Goal: Task Accomplishment & Management: Manage account settings

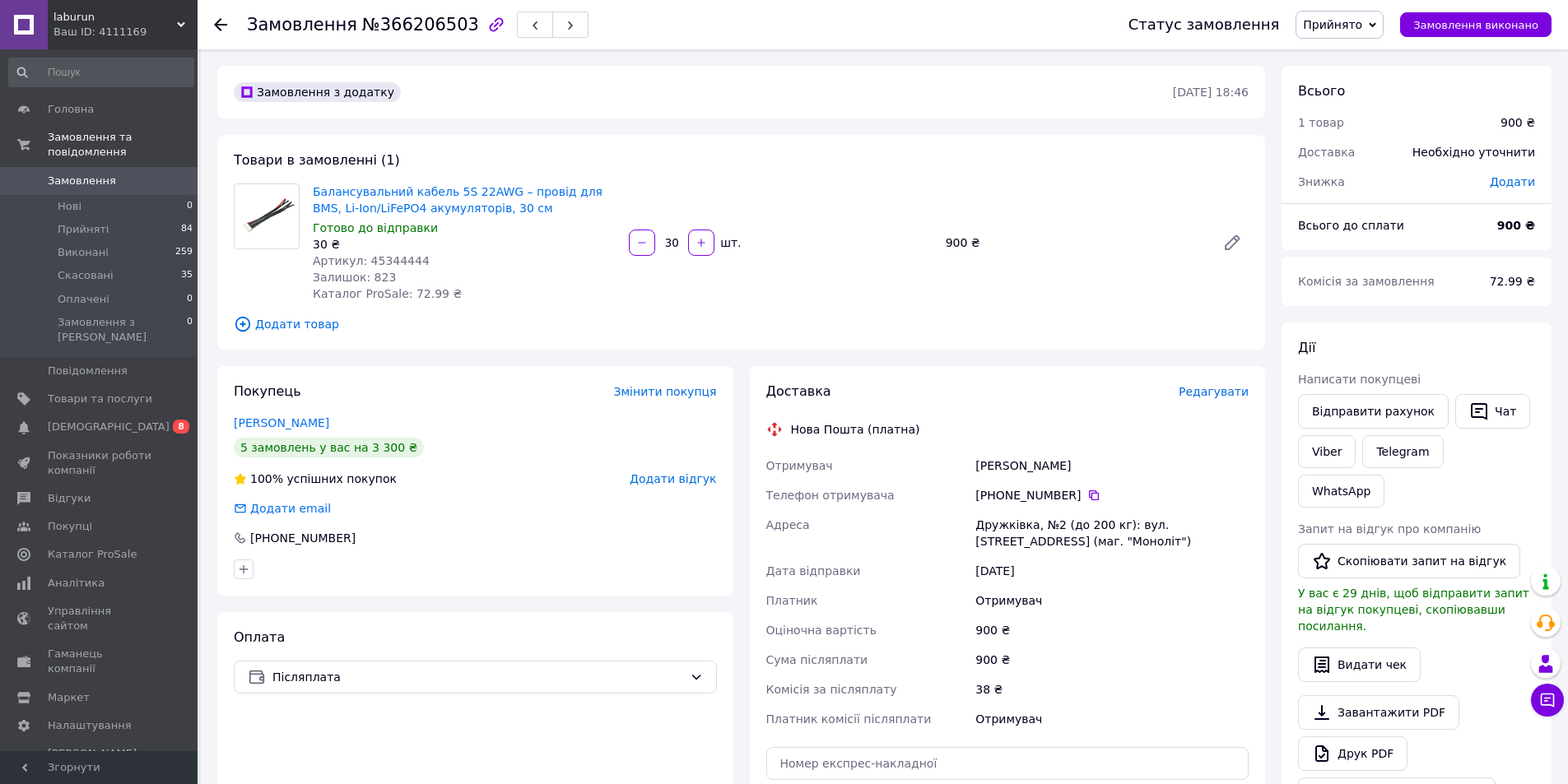
click at [1229, 388] on span "Редагувати" at bounding box center [1213, 392] width 70 height 13
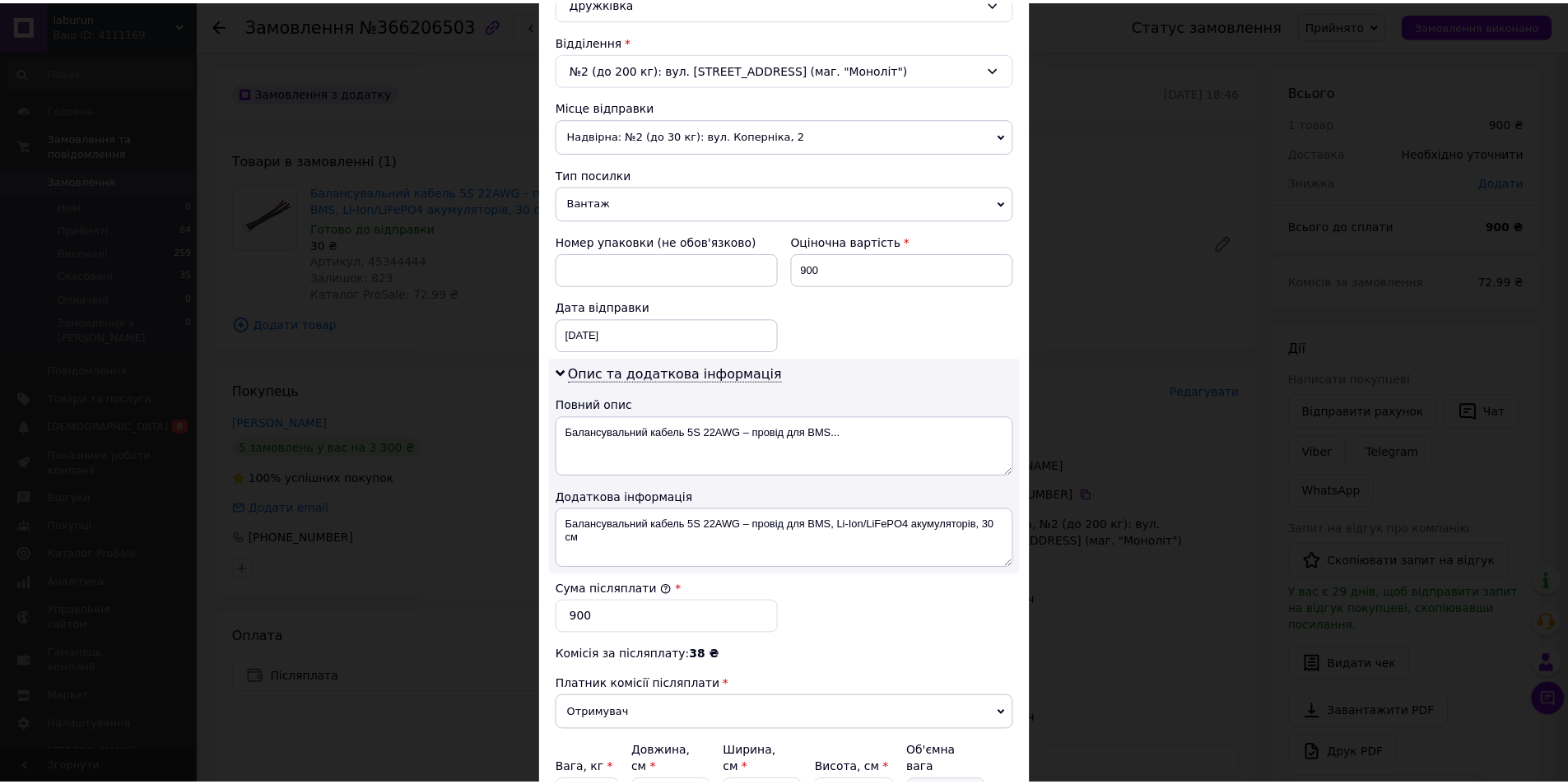
scroll to position [656, 0]
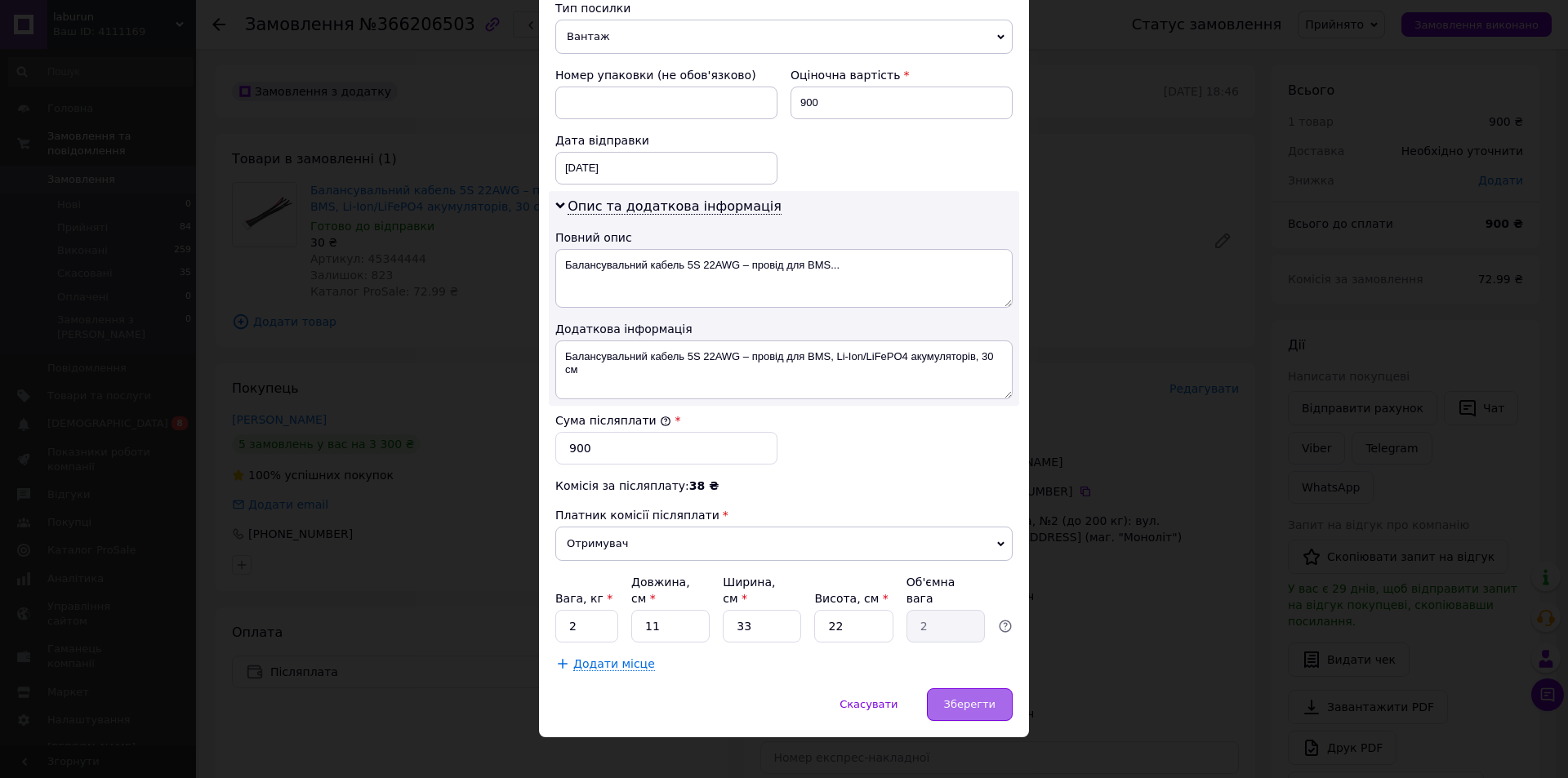
click at [963, 698] on span "Зберегти" at bounding box center [970, 704] width 51 height 12
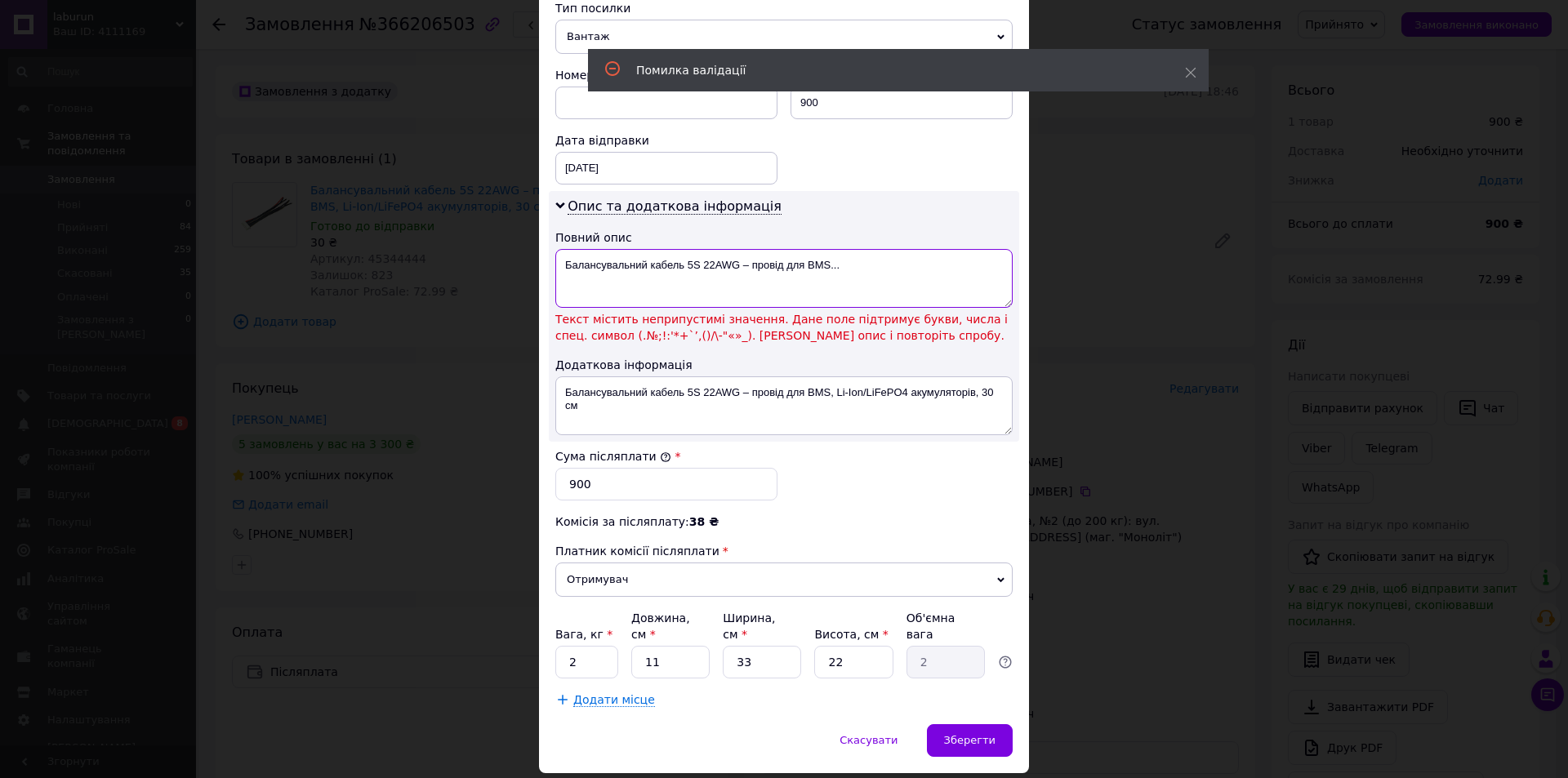
click at [737, 268] on textarea "Балансувальний кабель 5S 22AWG – провід для BMS..." at bounding box center [784, 279] width 458 height 59
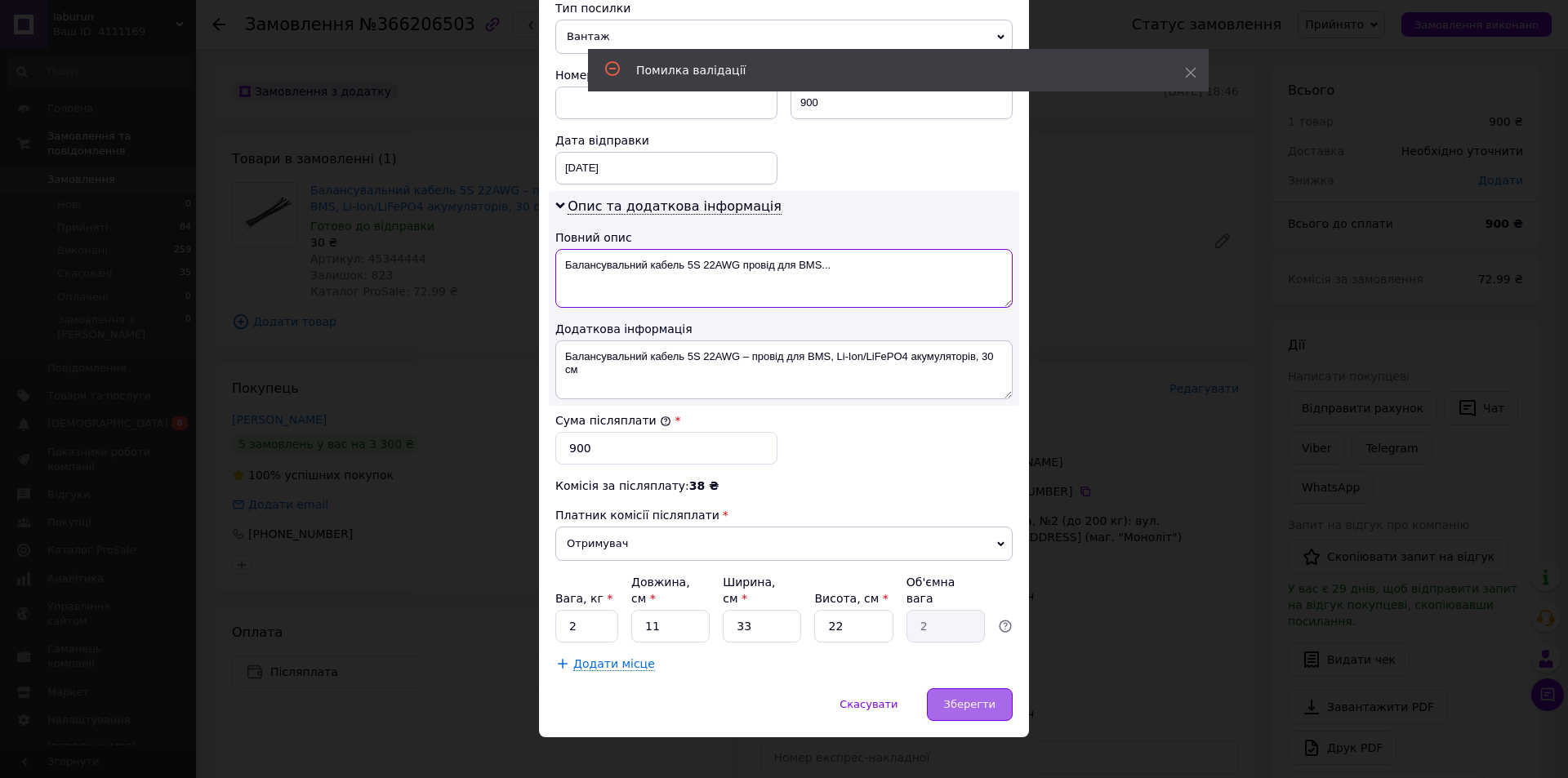
type textarea "Балансувальний кабель 5S 22AWG провід для BMS..."
click at [991, 698] on span "Зберегти" at bounding box center [970, 704] width 51 height 12
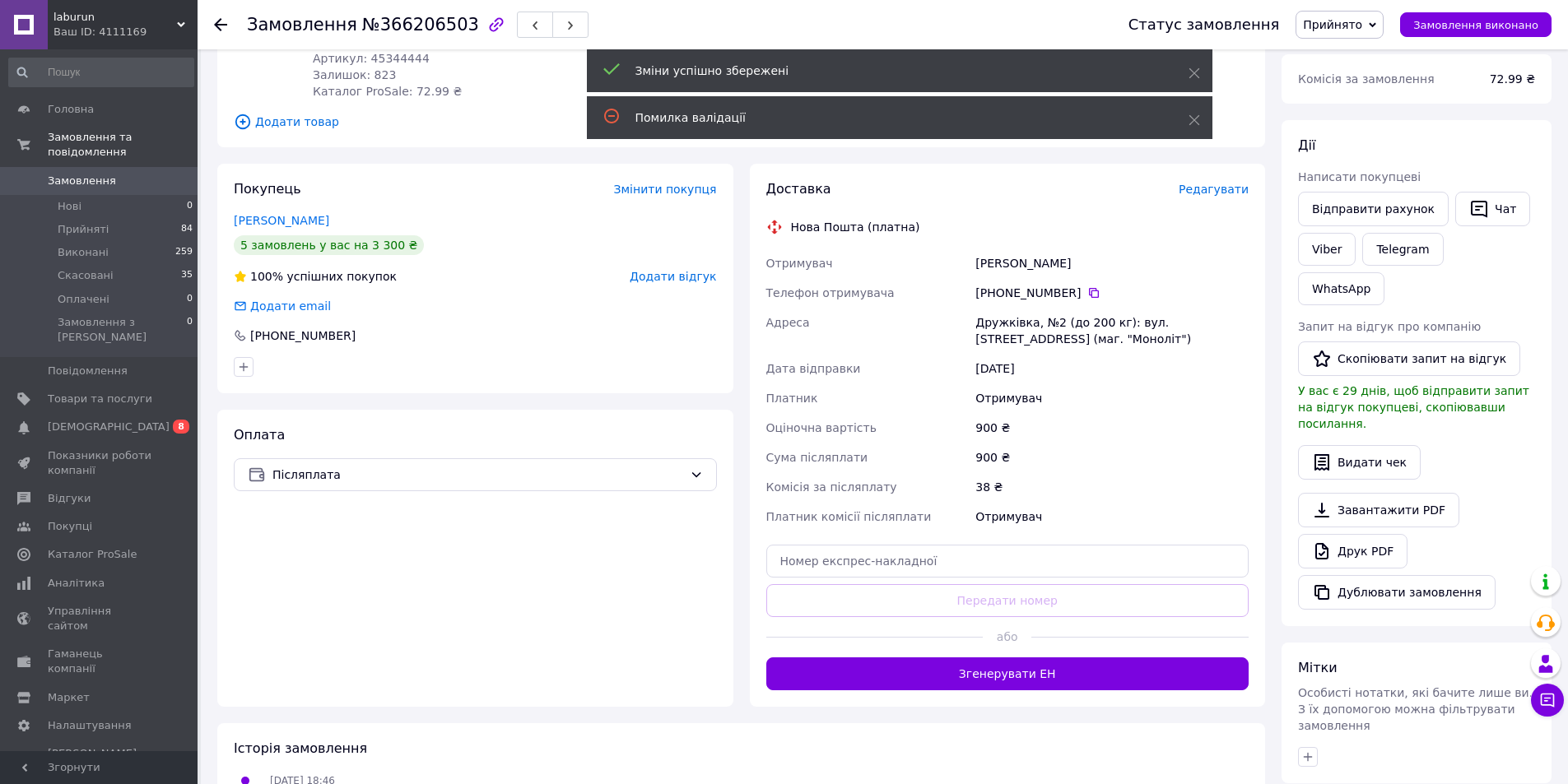
scroll to position [247, 0]
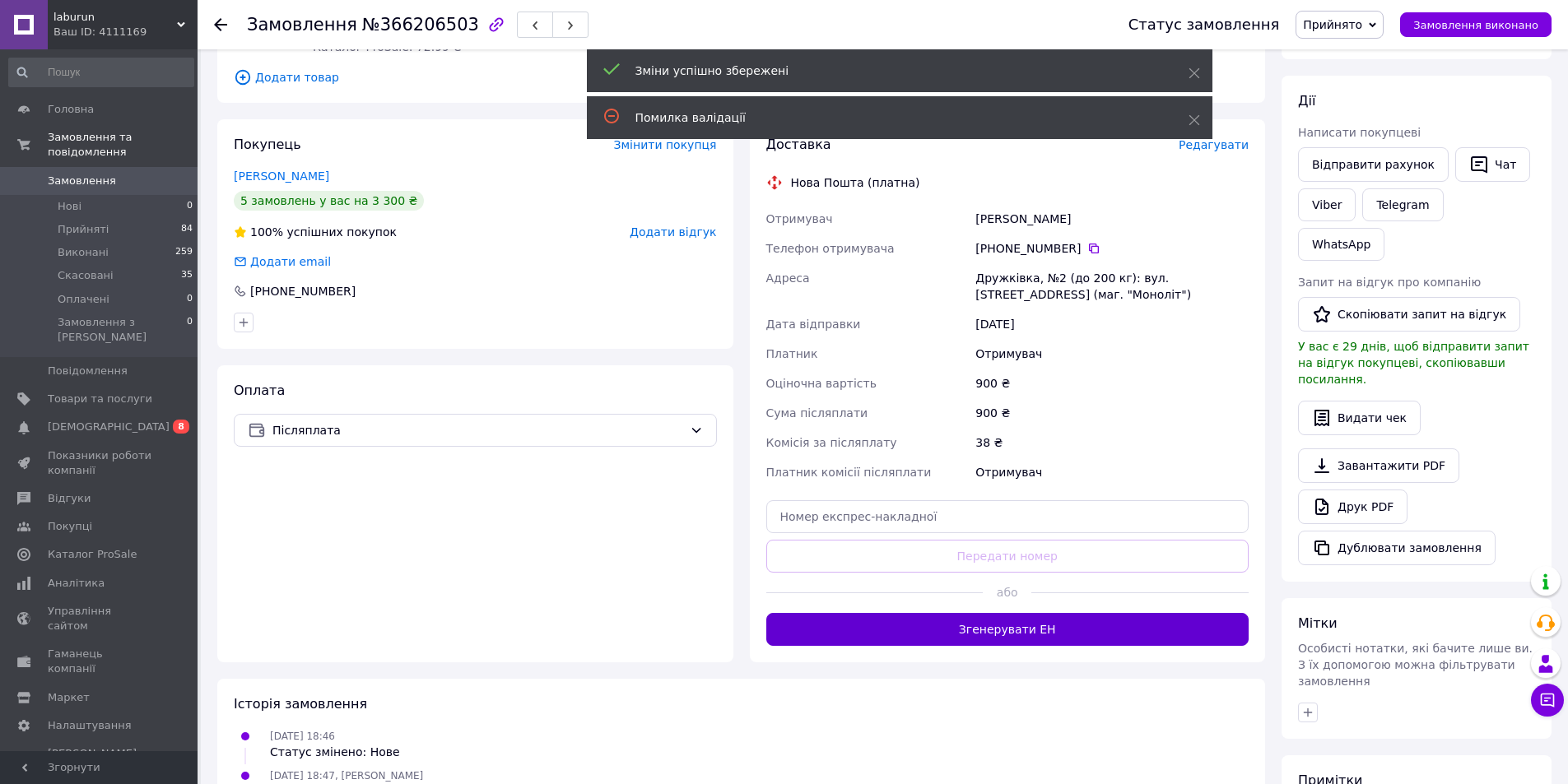
click at [994, 625] on button "Згенерувати ЕН" at bounding box center [1007, 630] width 483 height 33
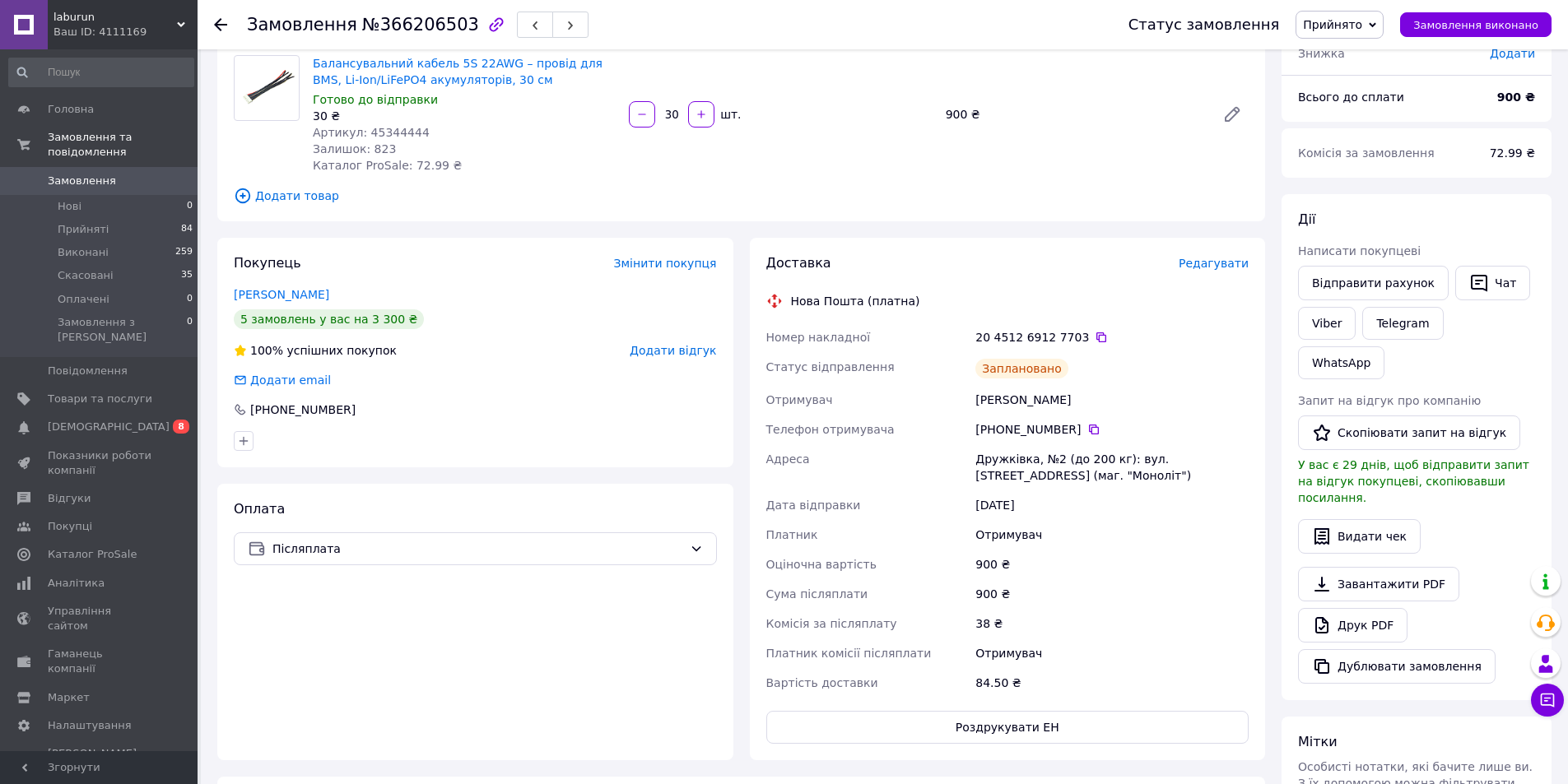
scroll to position [0, 0]
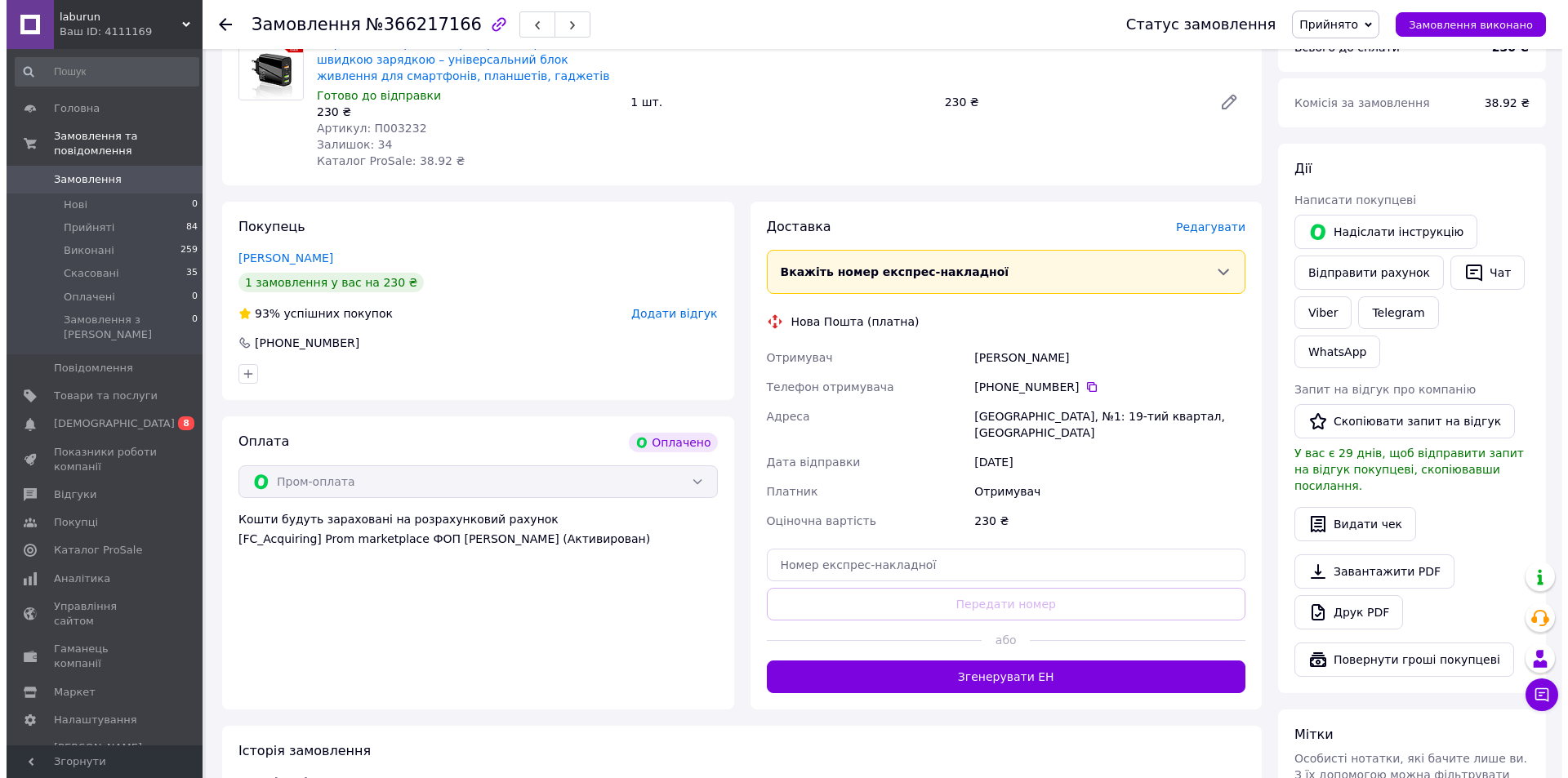
scroll to position [245, 0]
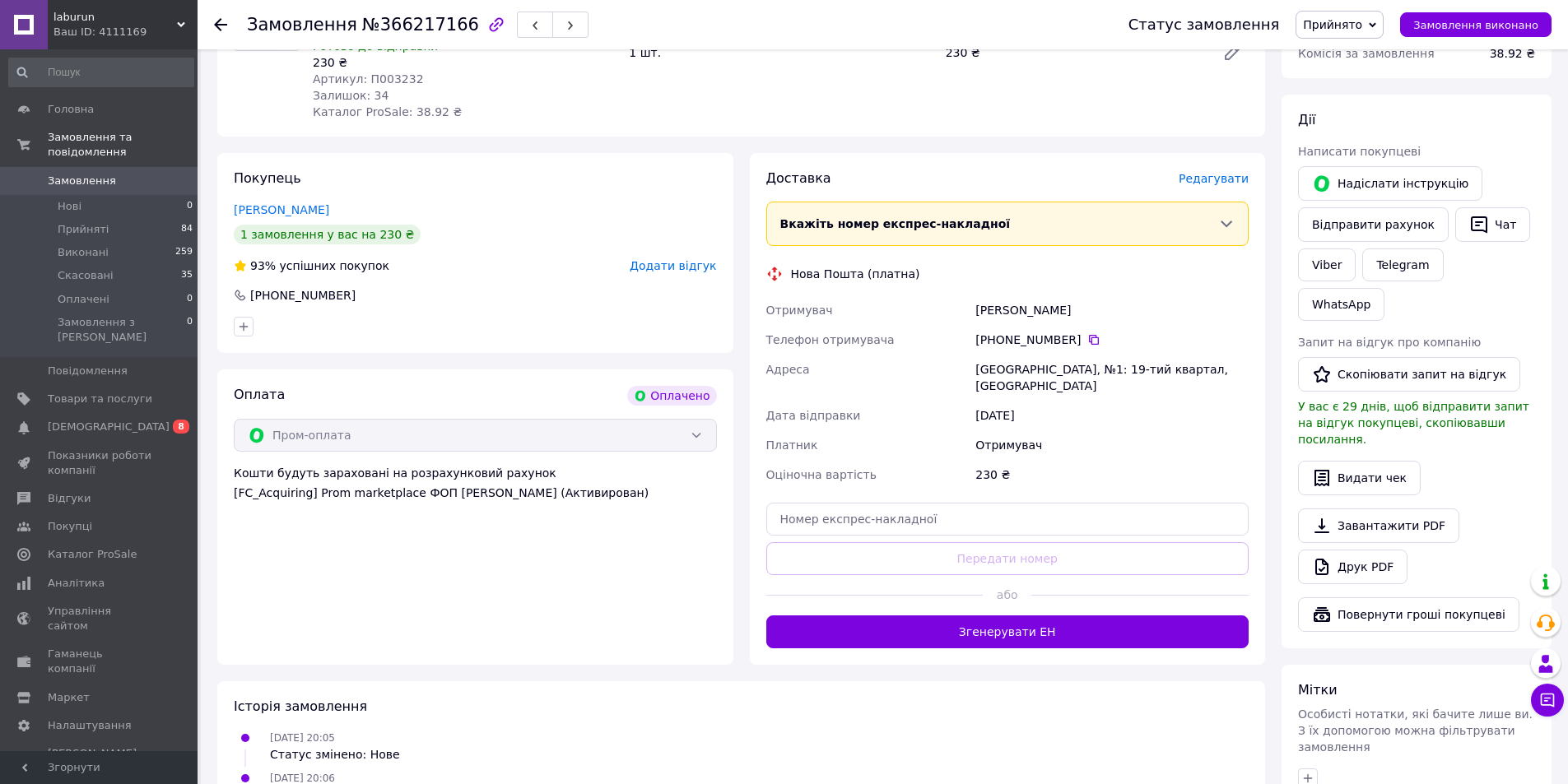
click at [1212, 179] on span "Редагувати" at bounding box center [1213, 178] width 70 height 13
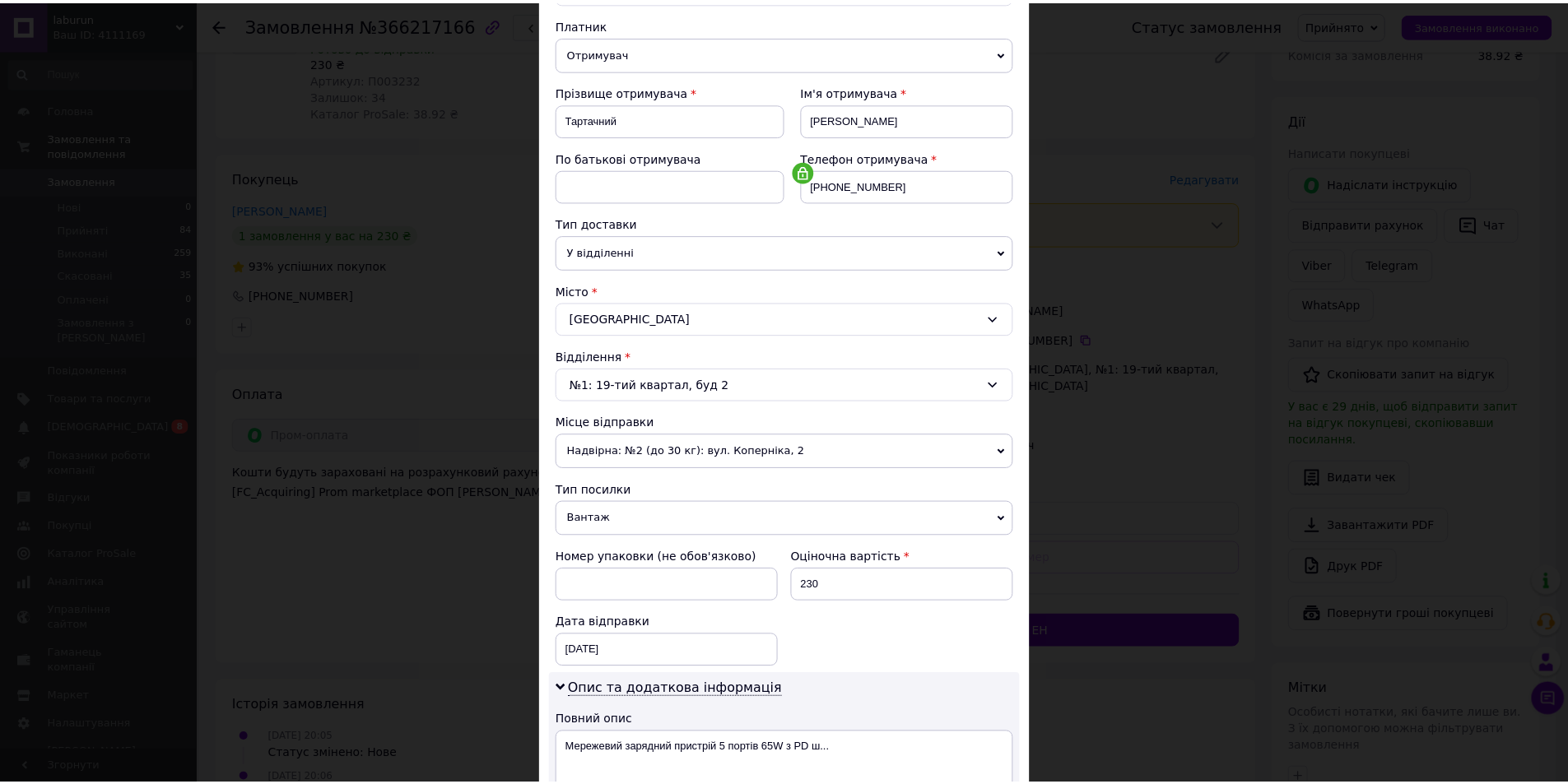
scroll to position [411, 0]
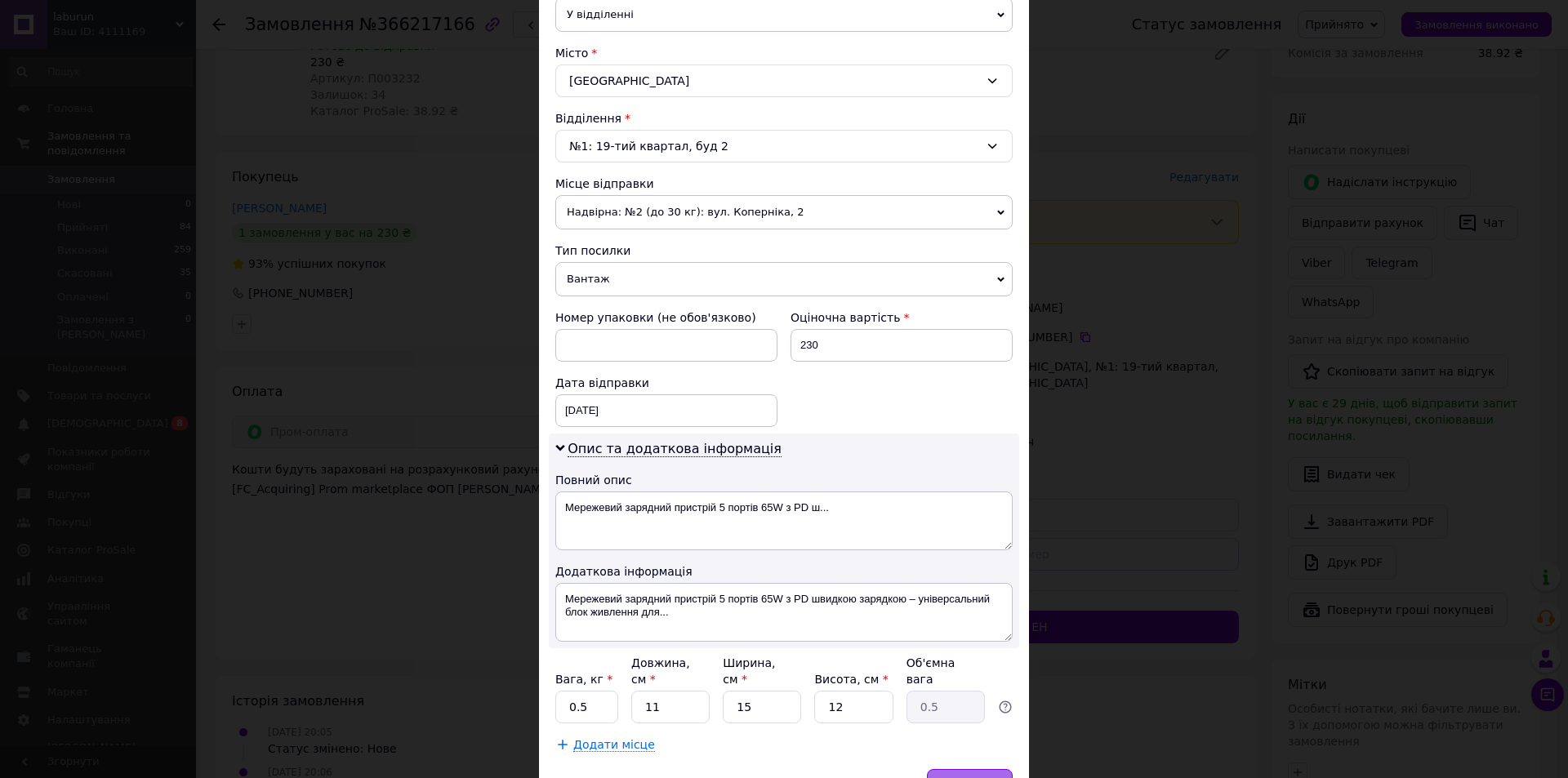
click at [966, 769] on div "Зберегти" at bounding box center [970, 785] width 86 height 33
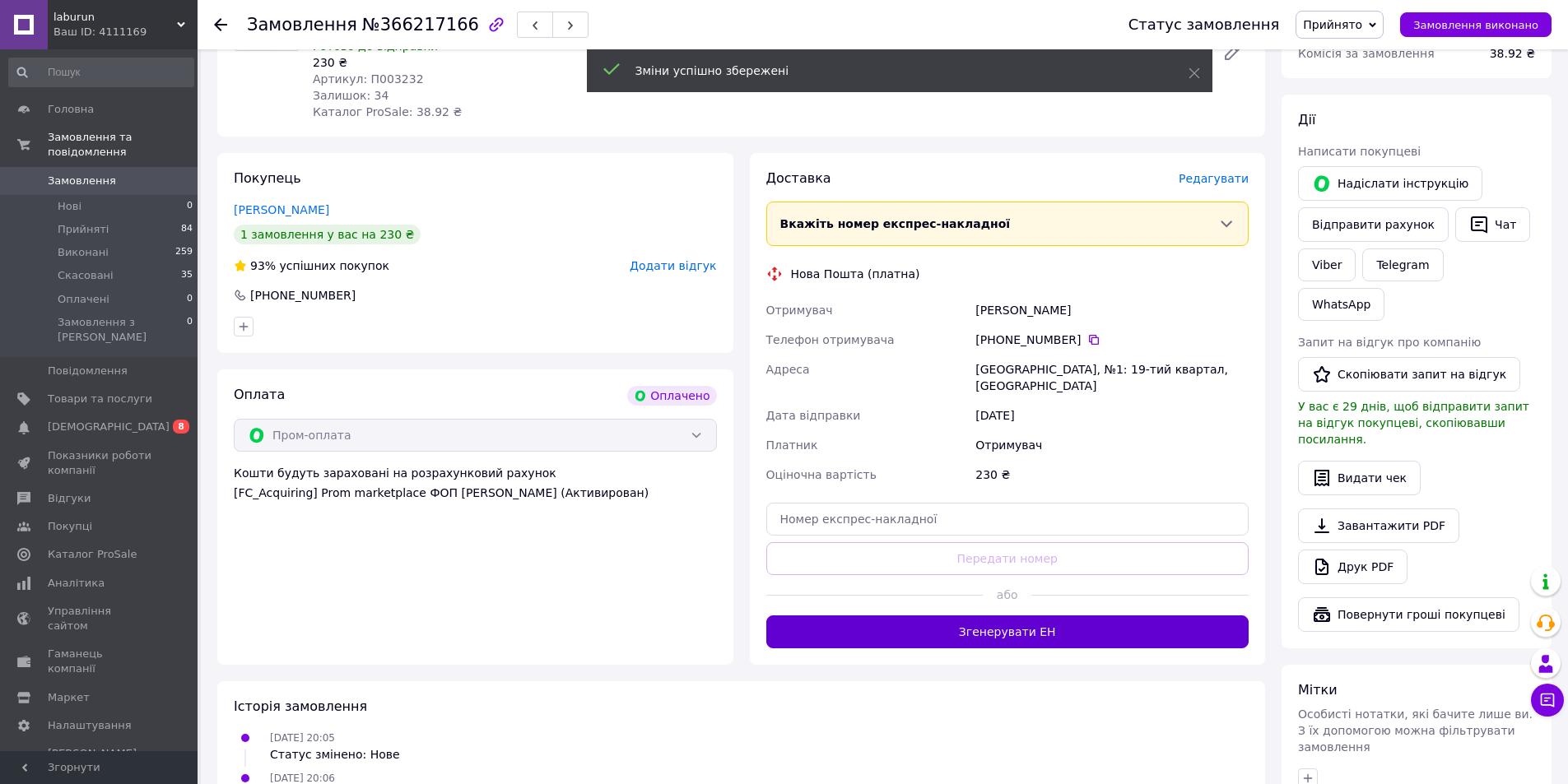
click at [968, 615] on button "Згенерувати ЕН" at bounding box center [1007, 632] width 483 height 33
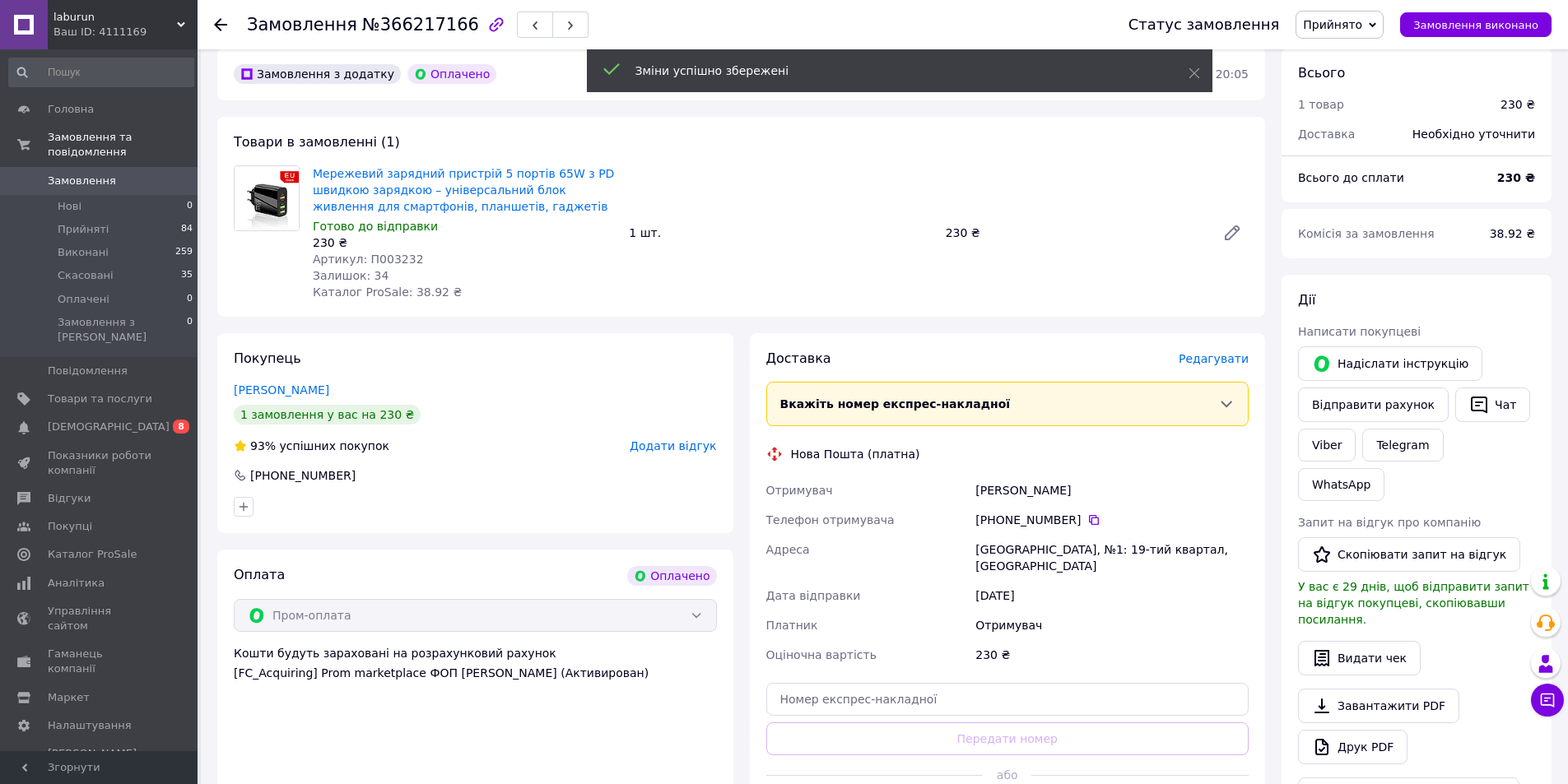
scroll to position [0, 0]
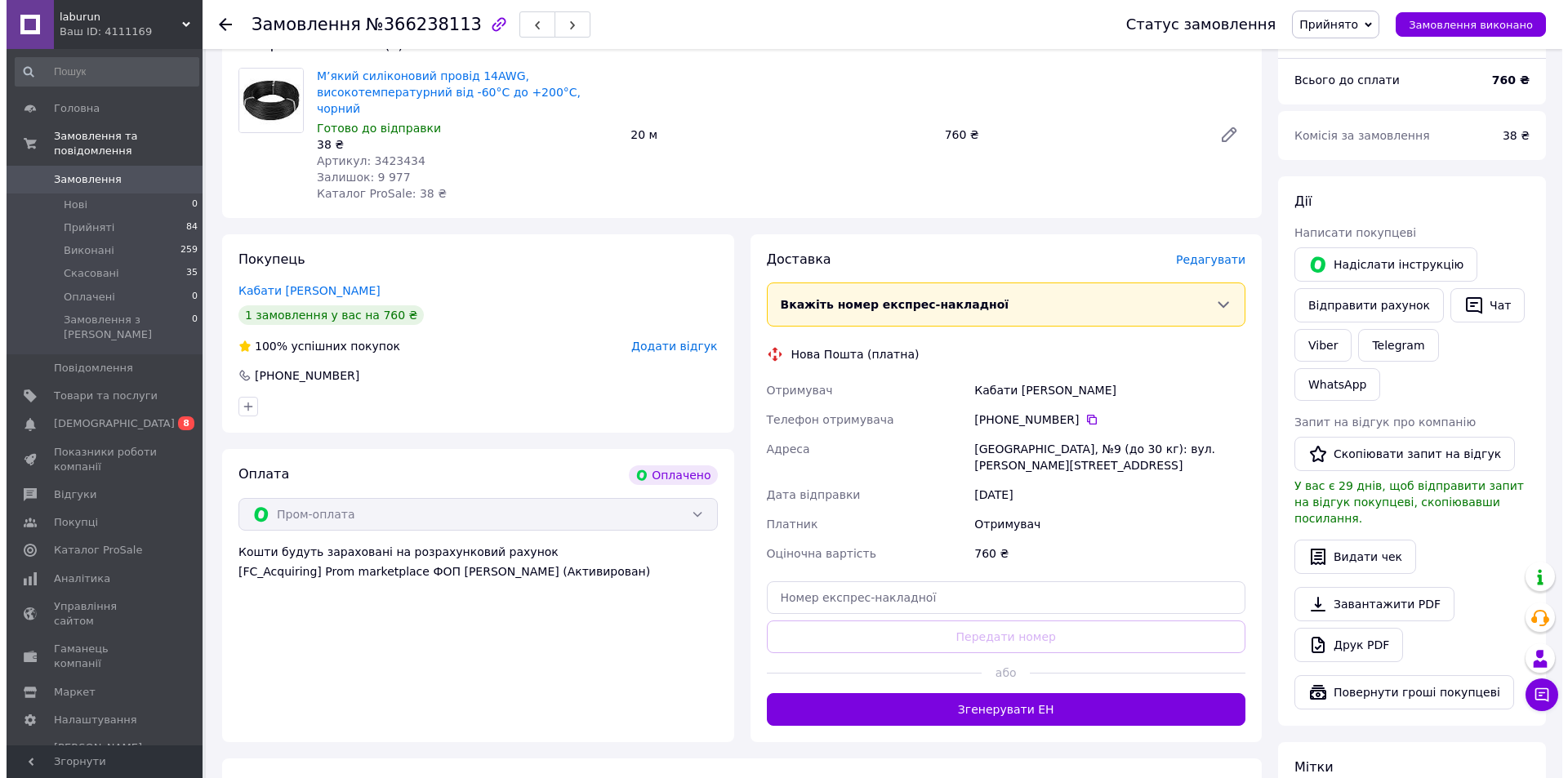
scroll to position [163, 0]
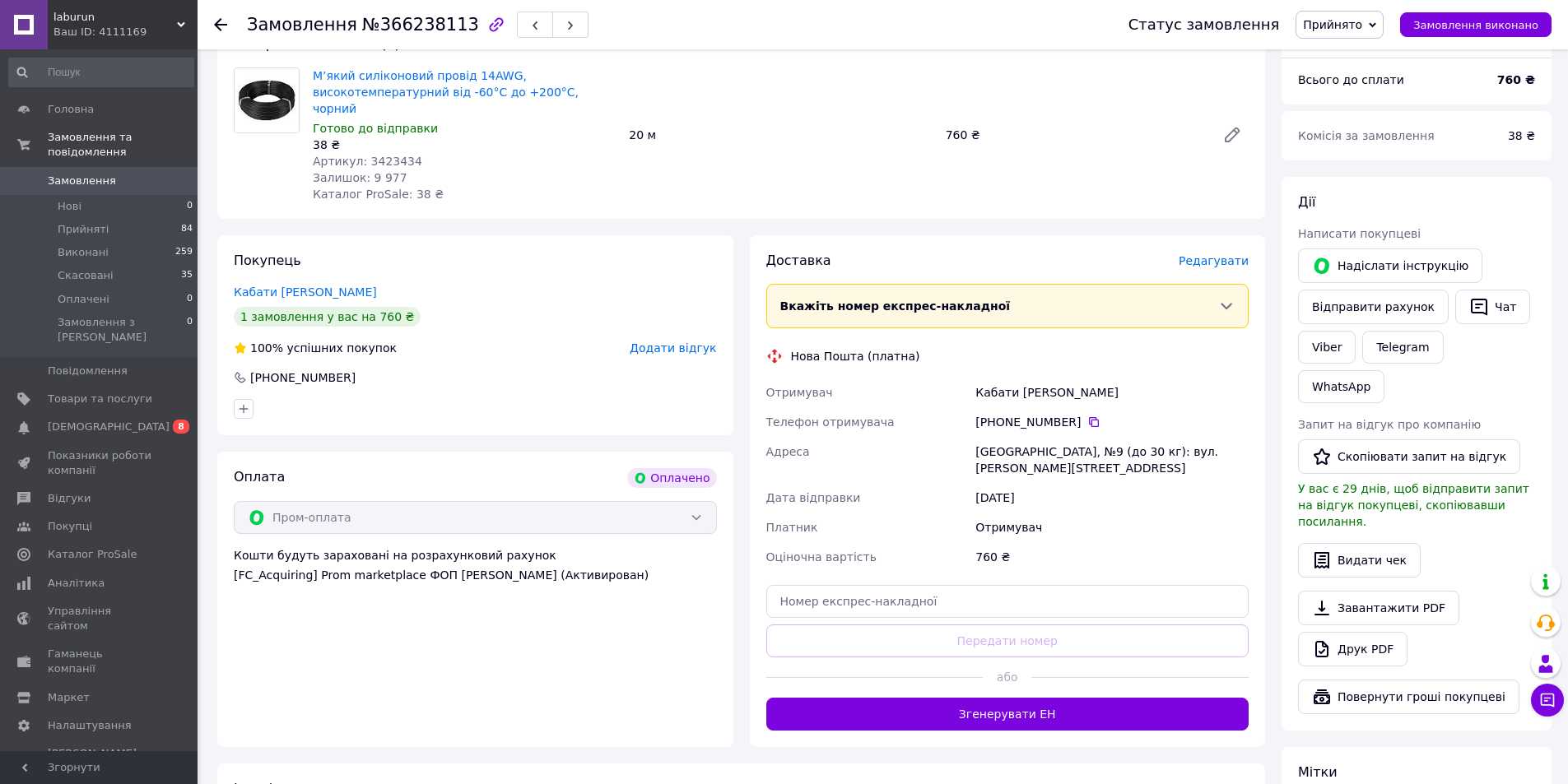
click at [1221, 254] on span "Редагувати" at bounding box center [1213, 260] width 70 height 13
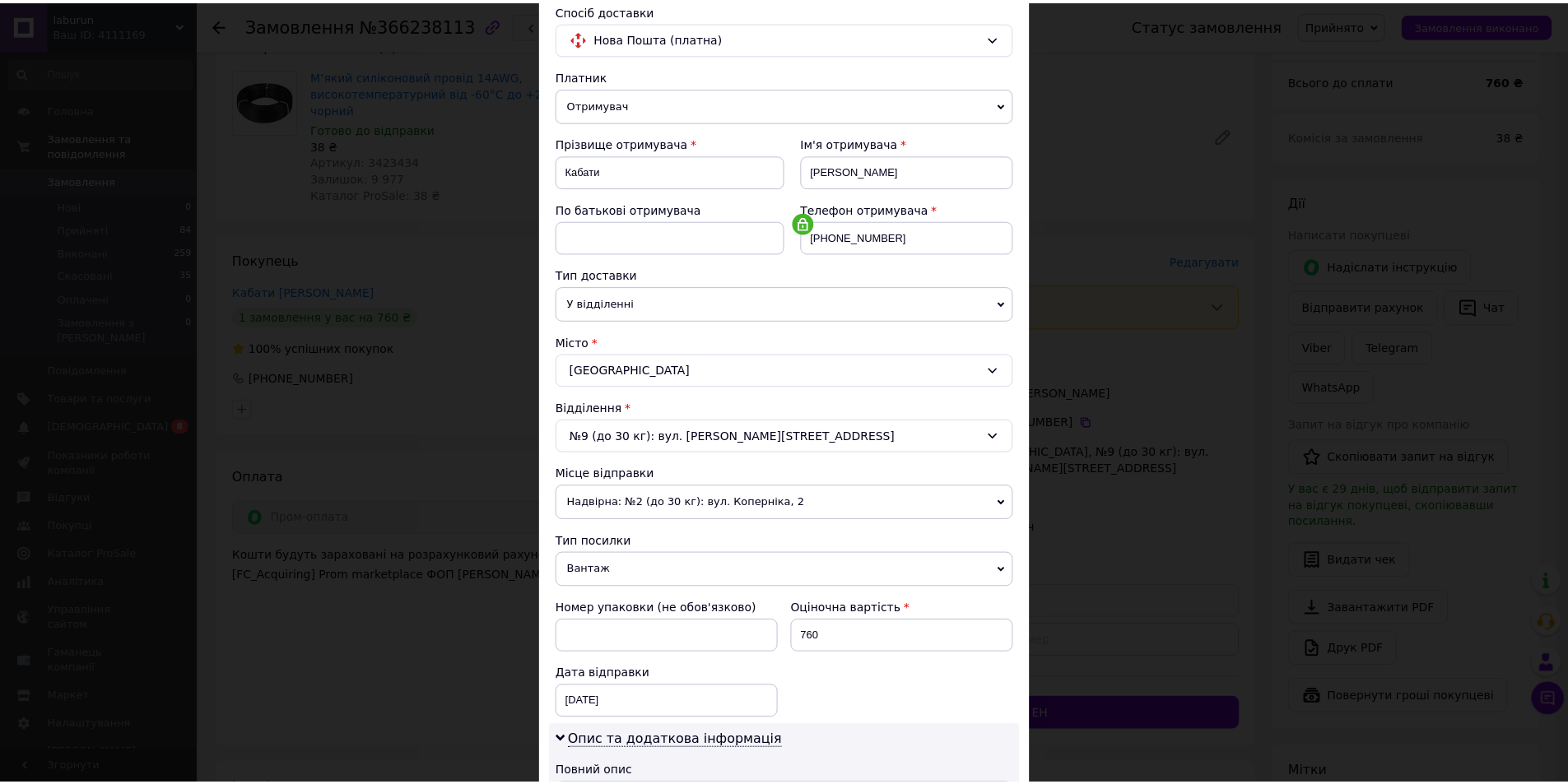
scroll to position [411, 0]
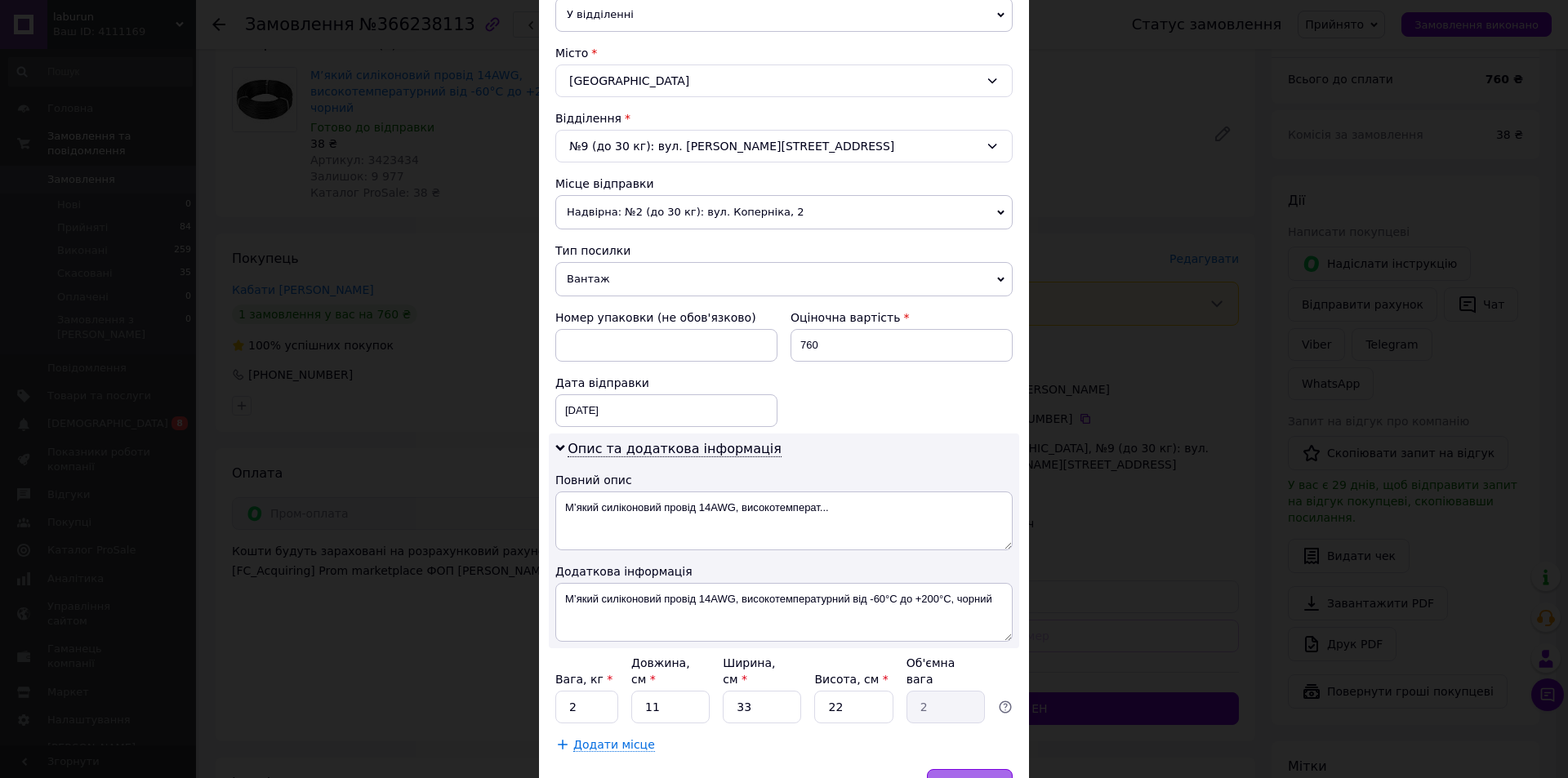
click at [971, 769] on div "Зберегти" at bounding box center [970, 785] width 86 height 33
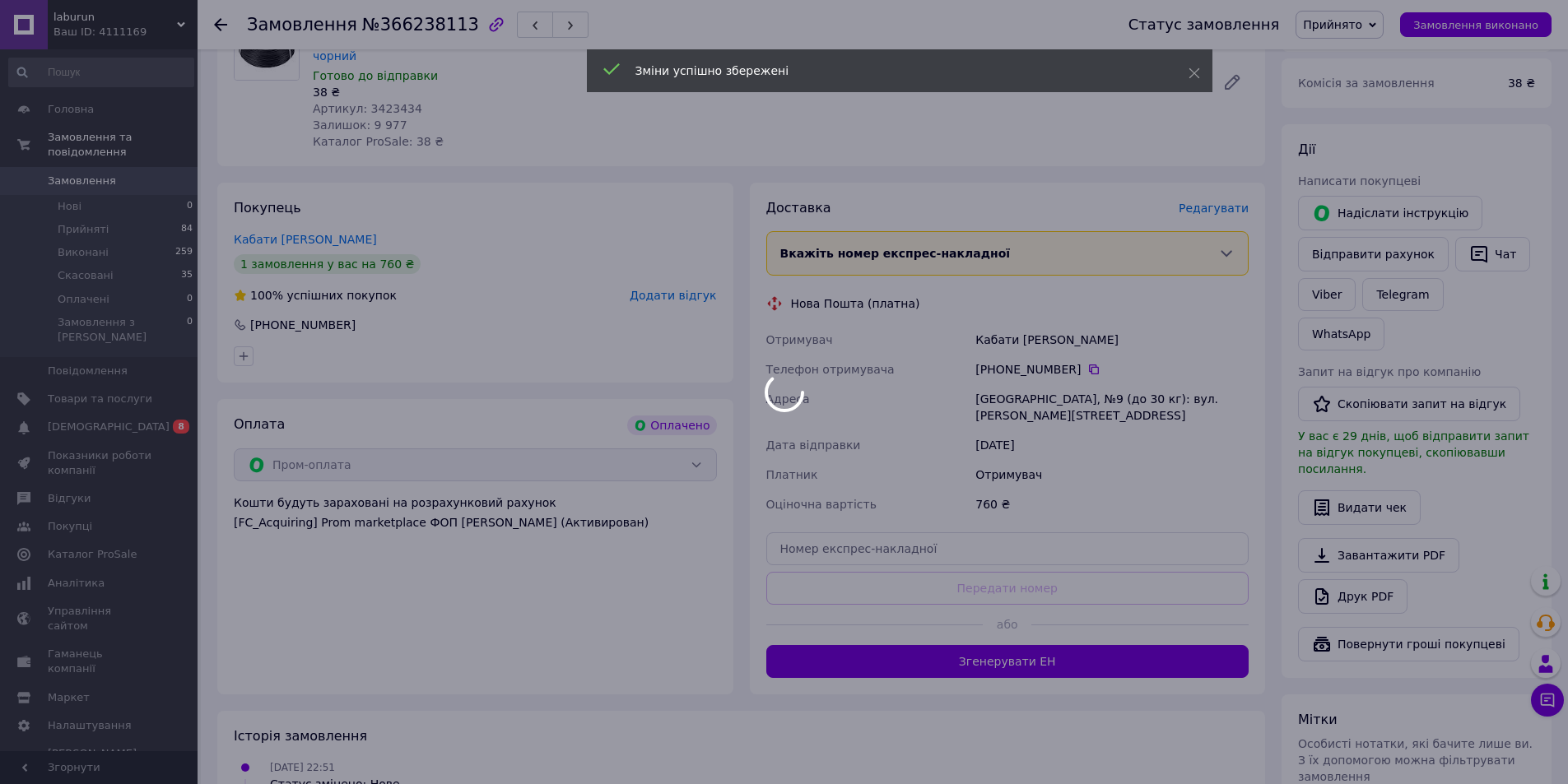
scroll to position [247, 0]
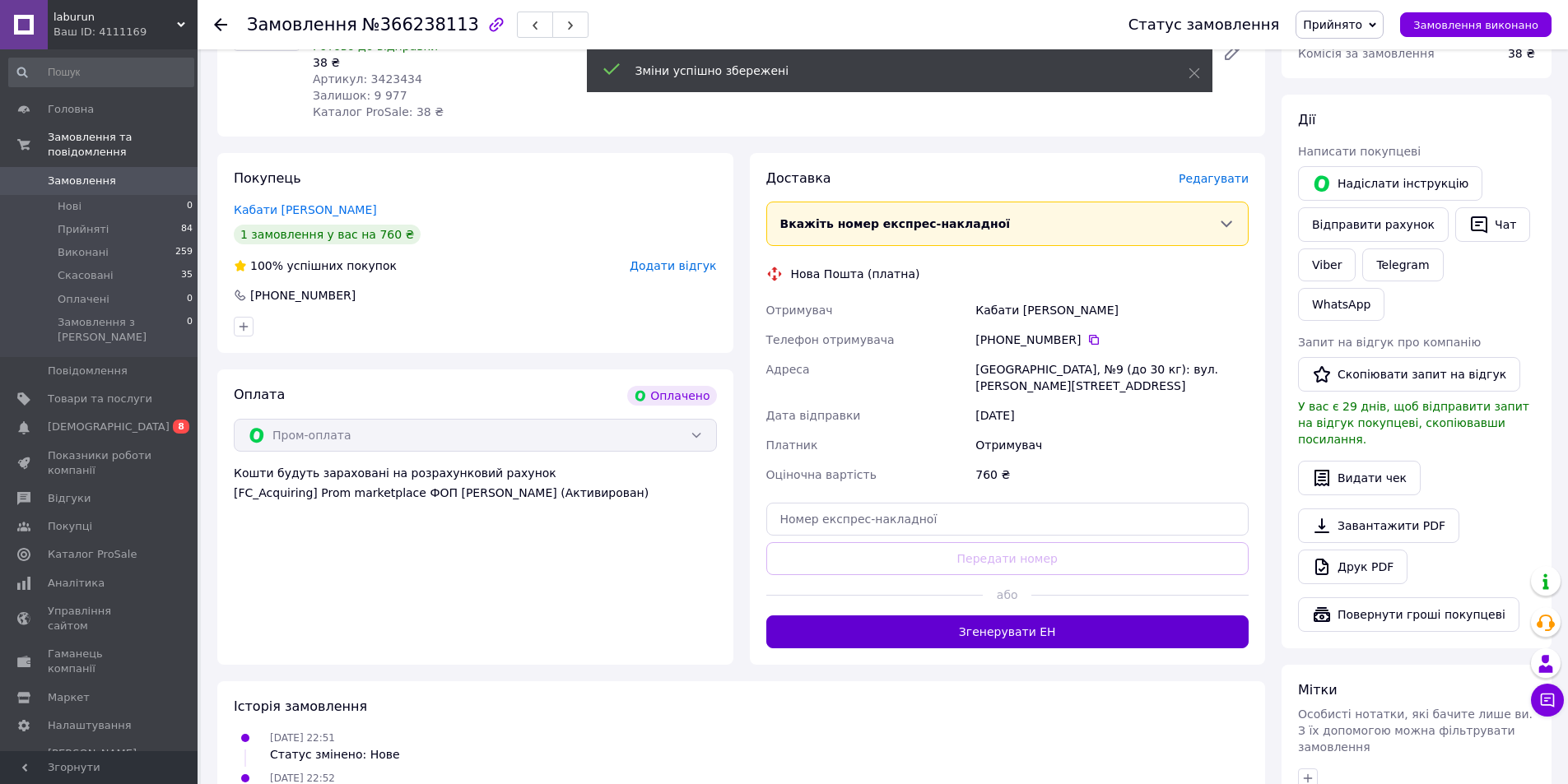
click at [992, 615] on button "Згенерувати ЕН" at bounding box center [1007, 632] width 483 height 33
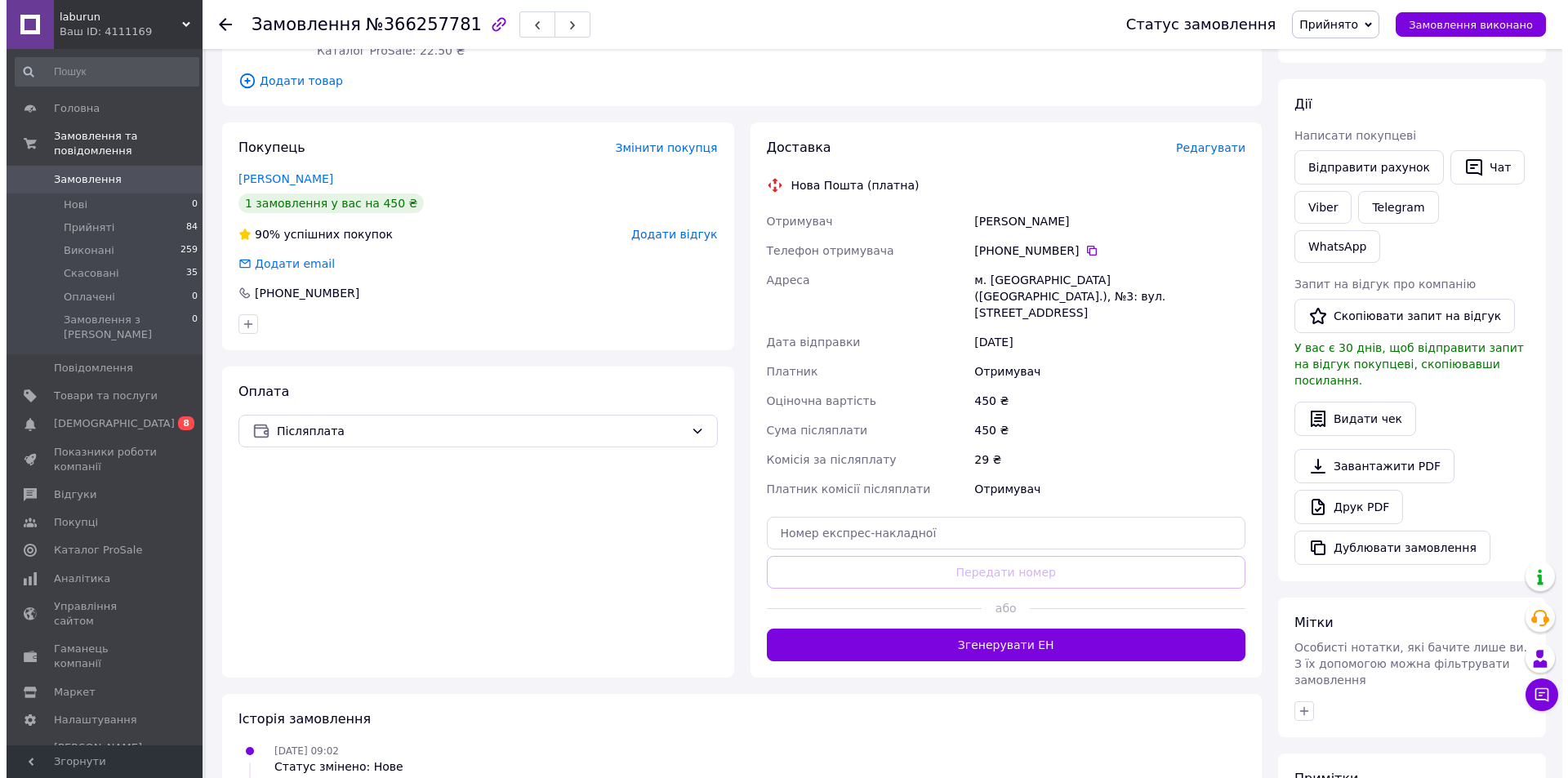
scroll to position [245, 0]
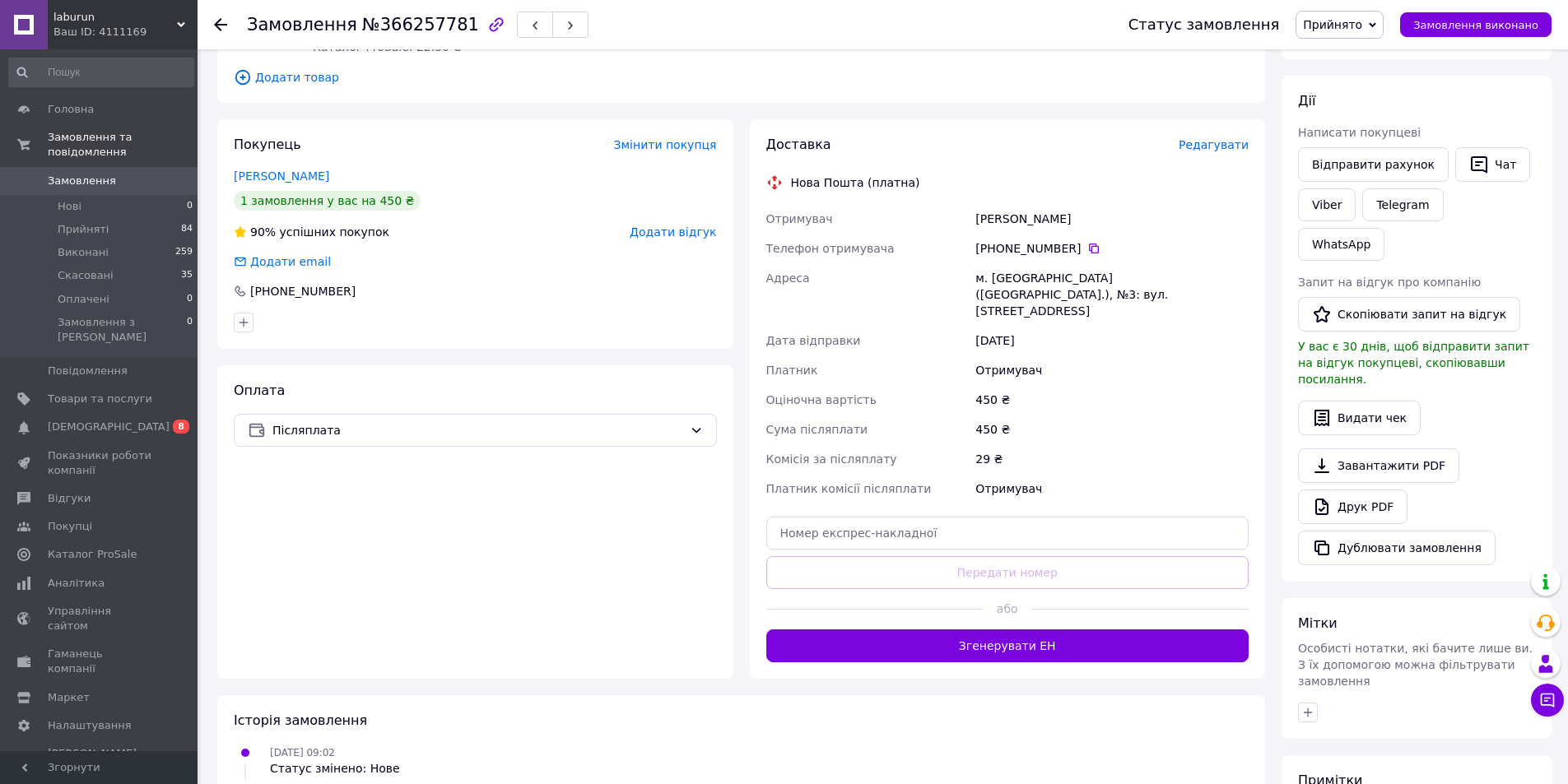
click at [1218, 142] on span "Редагувати" at bounding box center [1213, 145] width 70 height 13
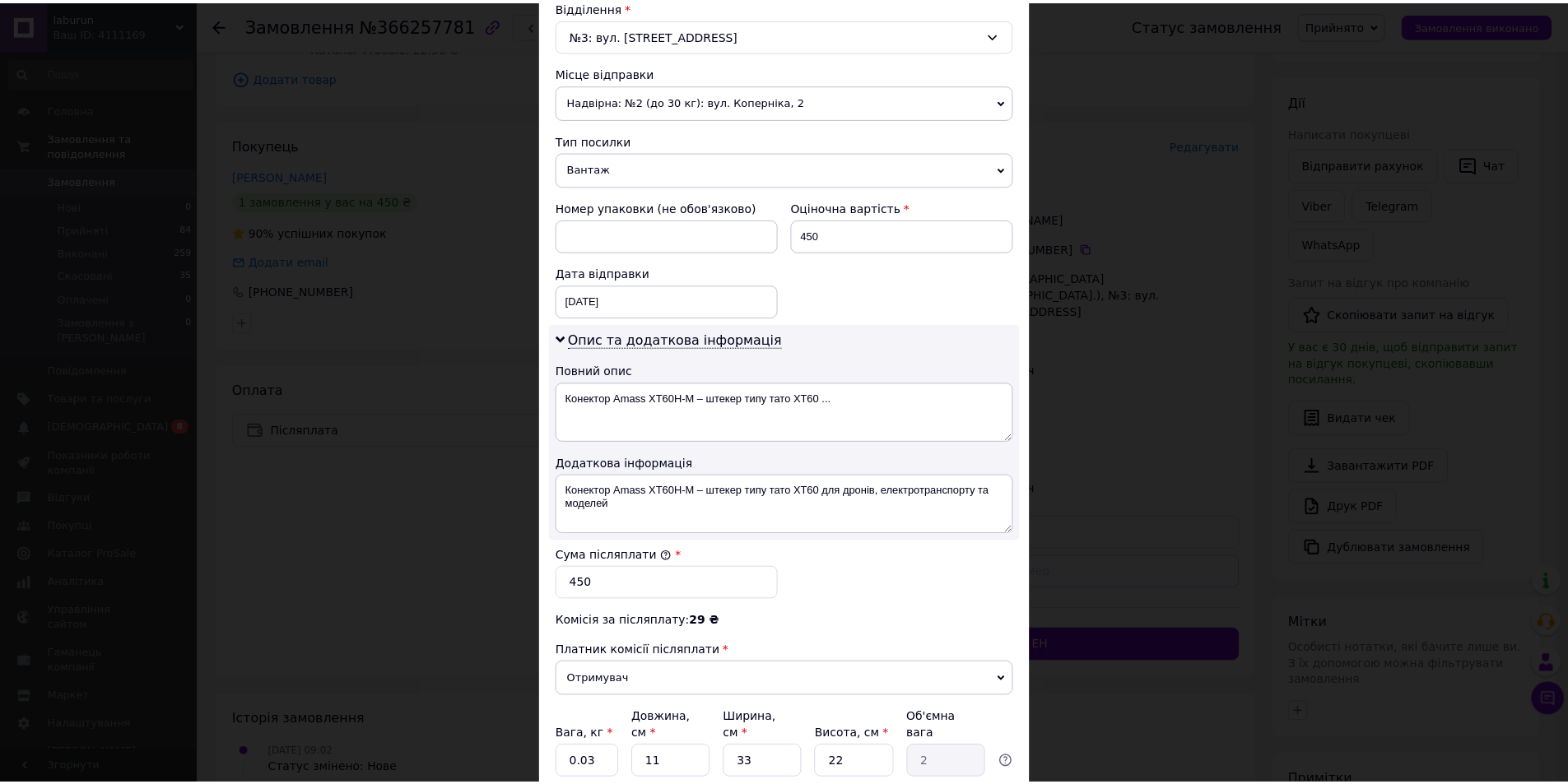
scroll to position [656, 0]
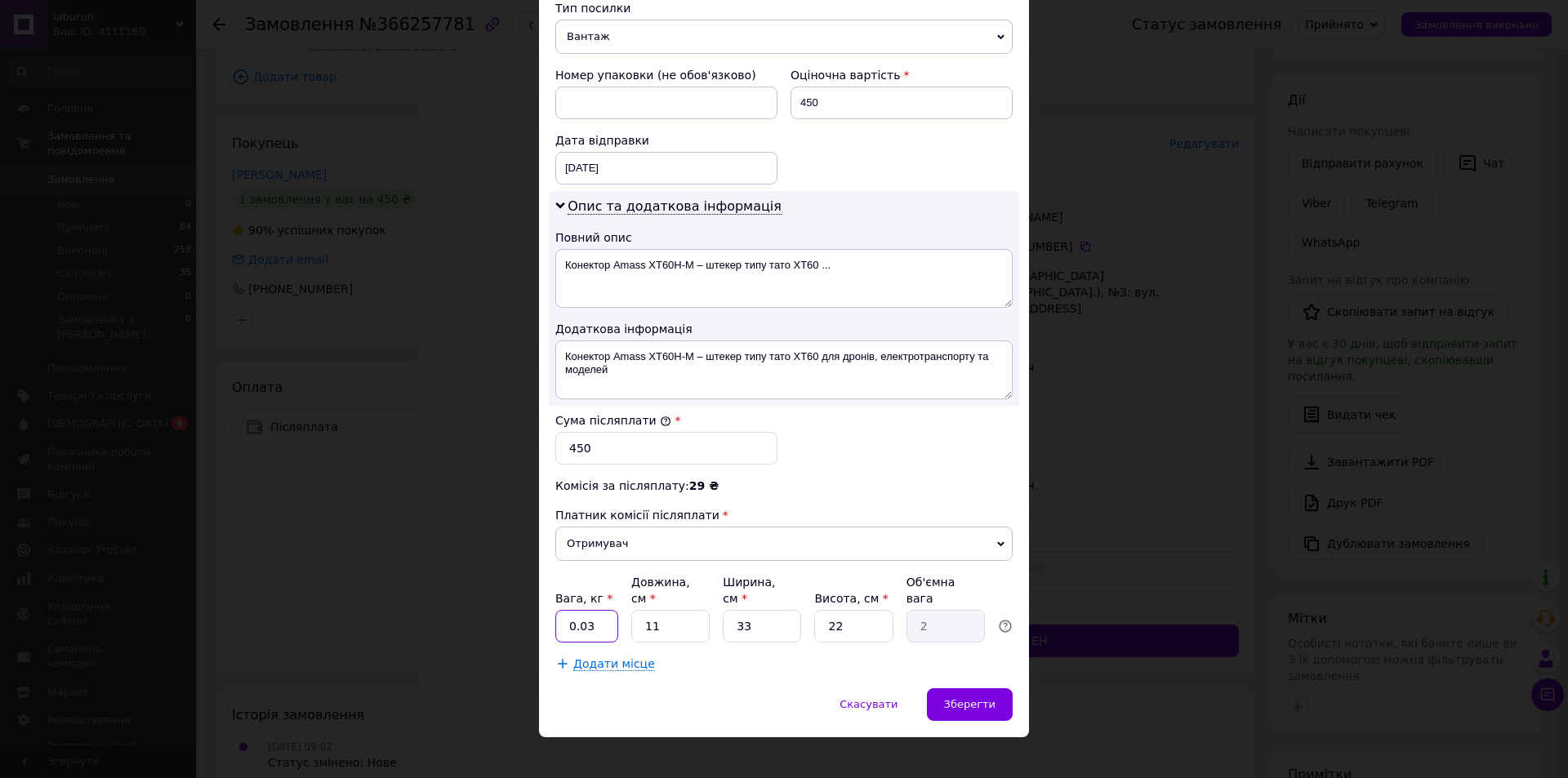
click at [580, 616] on input "0.03" at bounding box center [587, 626] width 63 height 33
type input "0.3"
click at [970, 698] on span "Зберегти" at bounding box center [970, 704] width 51 height 12
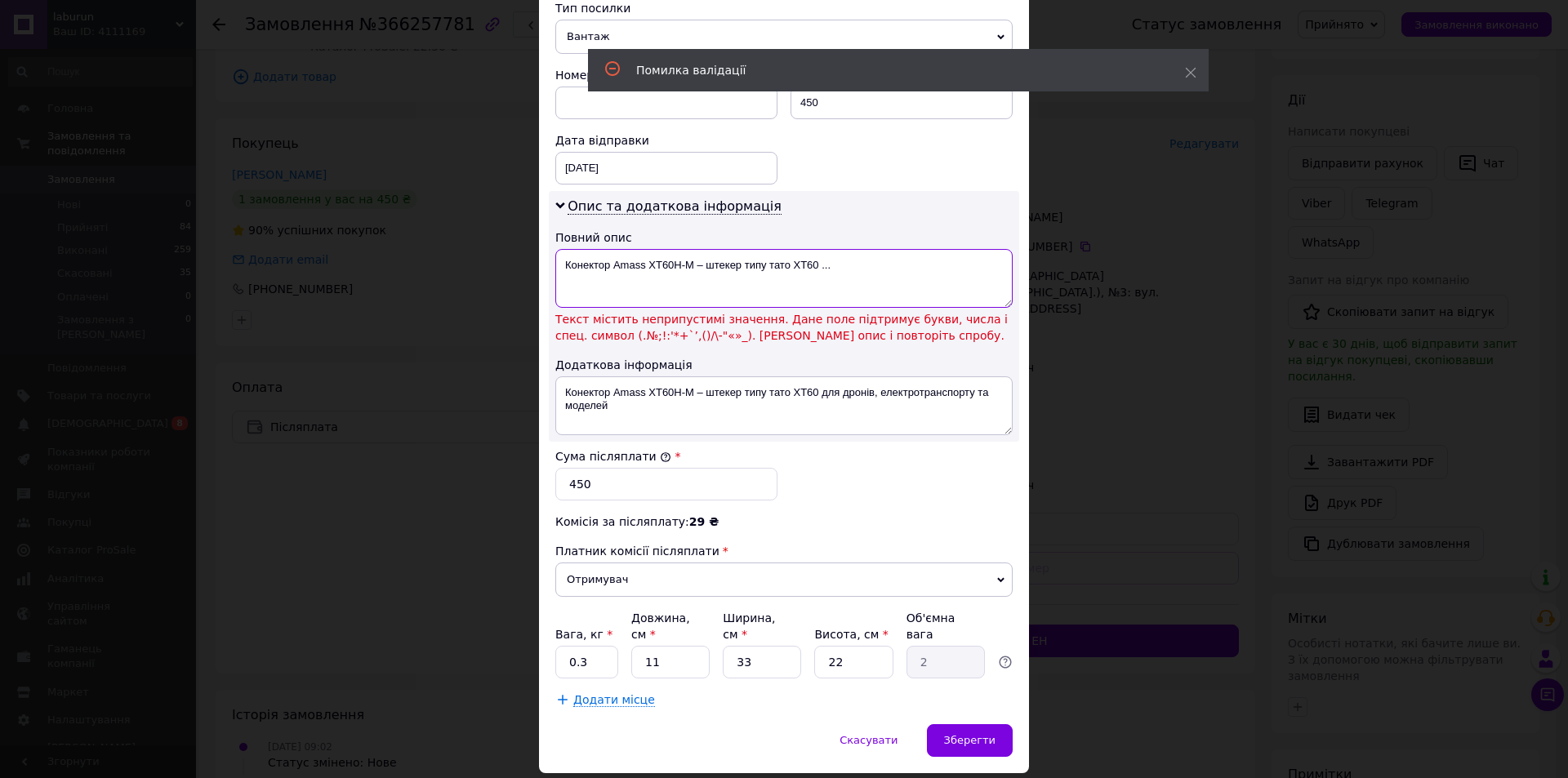
click at [696, 265] on textarea "Конектор Amass XT60H-M – штекер типу тато XT60 ..." at bounding box center [784, 279] width 458 height 59
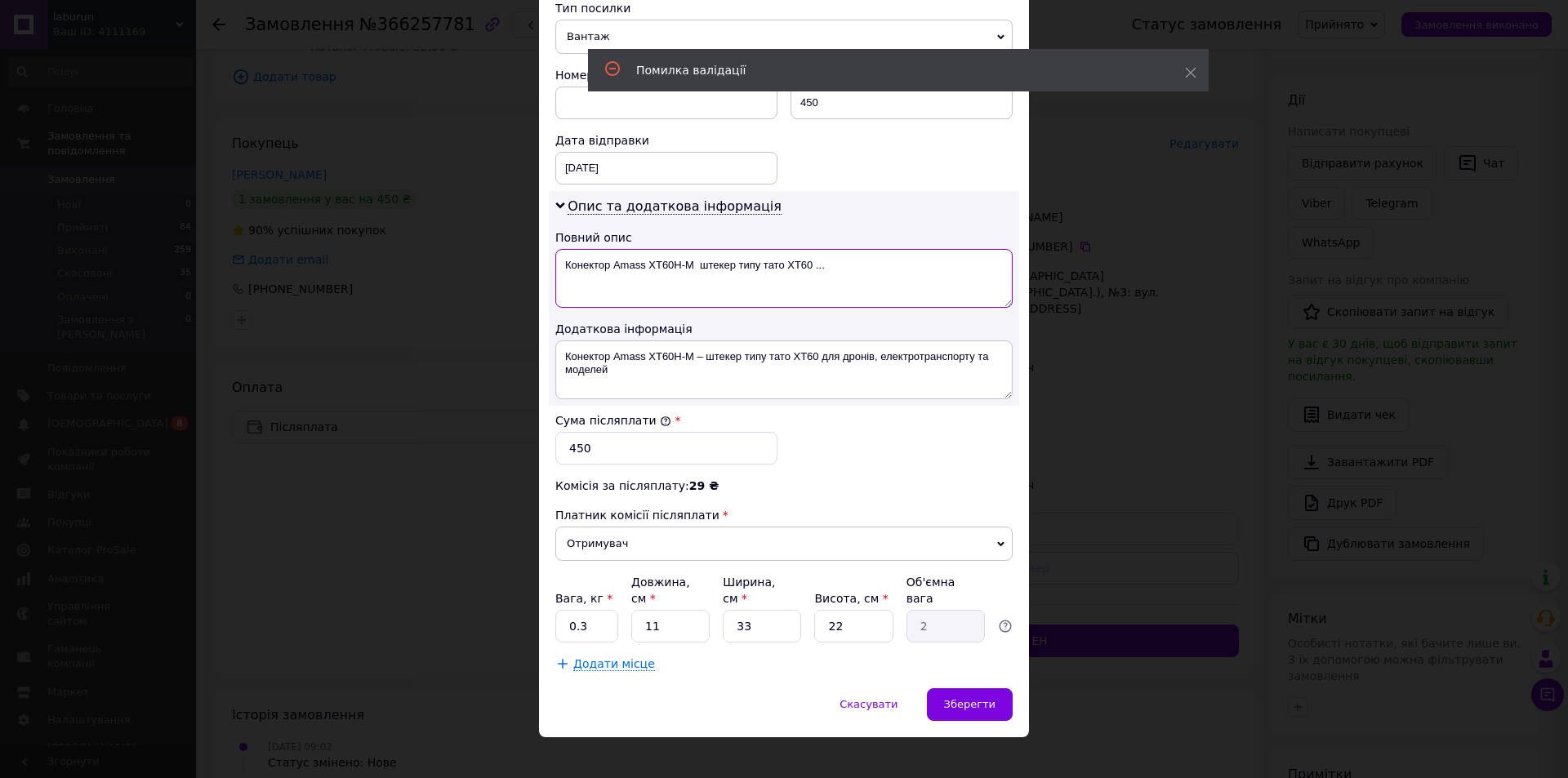
type textarea "Конектор Amass XT60H-M штекер типу тато XT60 ..."
click at [744, 609] on input "33" at bounding box center [762, 626] width 79 height 33
type input "3"
type input "0.18"
type input "3"
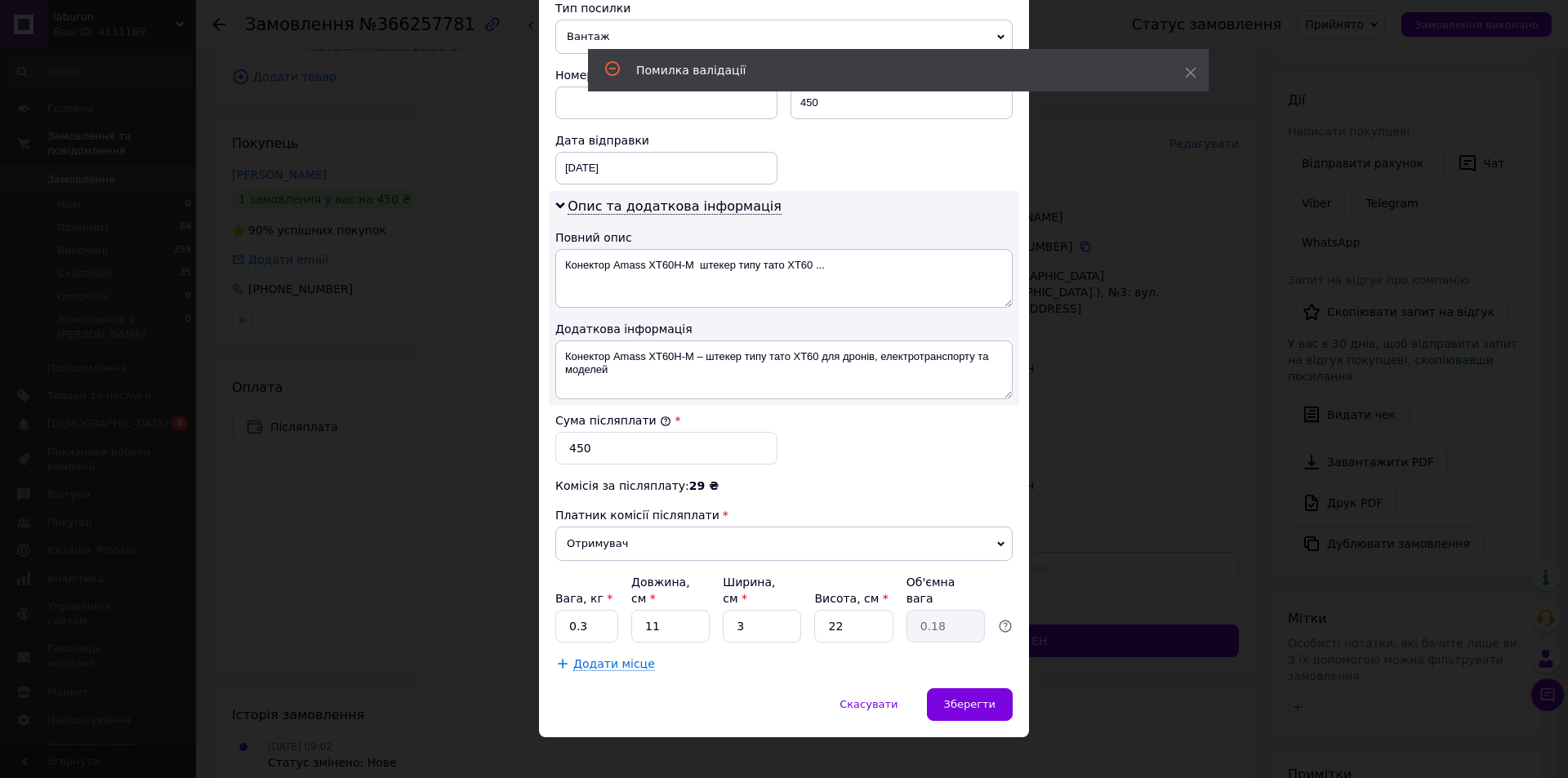
click at [930, 655] on div "Додати місце" at bounding box center [784, 663] width 458 height 16
click at [975, 698] on span "Зберегти" at bounding box center [970, 704] width 51 height 12
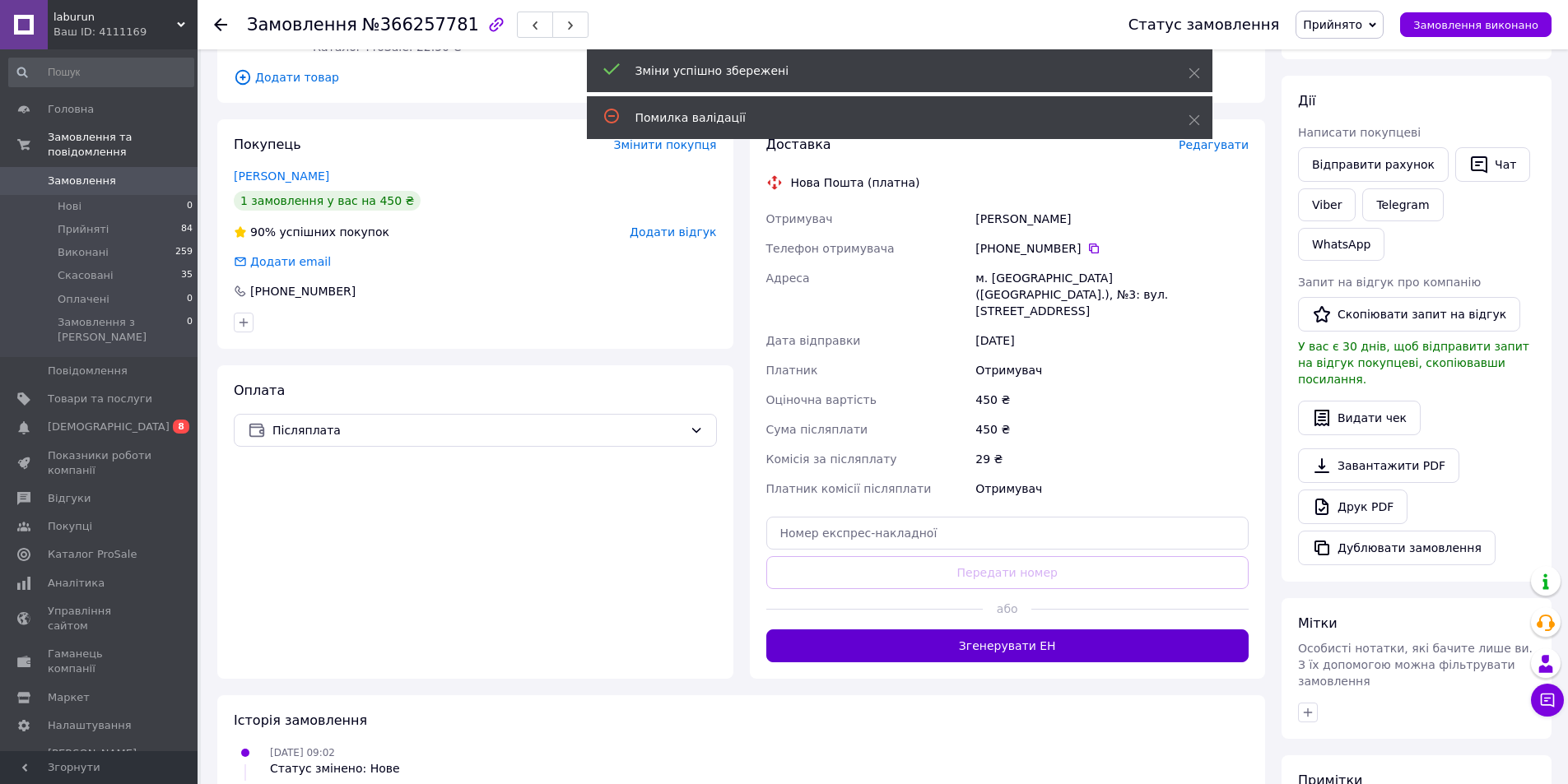
click at [997, 629] on button "Згенерувати ЕН" at bounding box center [1007, 645] width 483 height 33
